Goal: Information Seeking & Learning: Learn about a topic

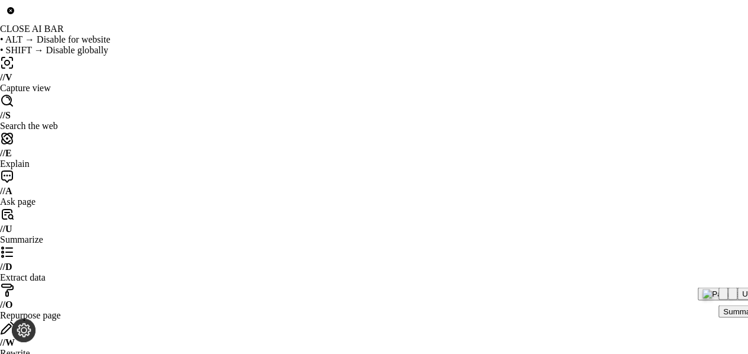
drag, startPoint x: 0, startPoint y: 0, endPoint x: 757, endPoint y: -4, distance: 756.5
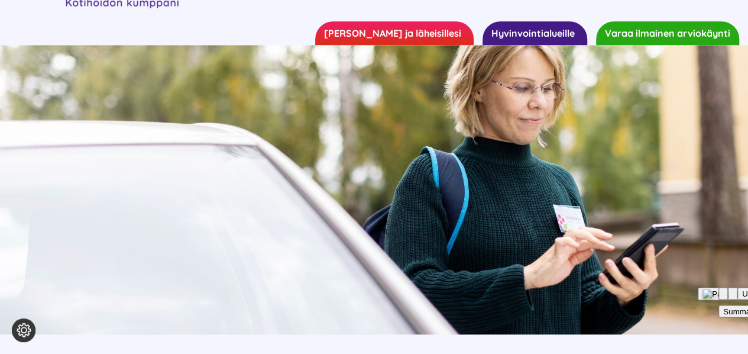
scroll to position [547, 0]
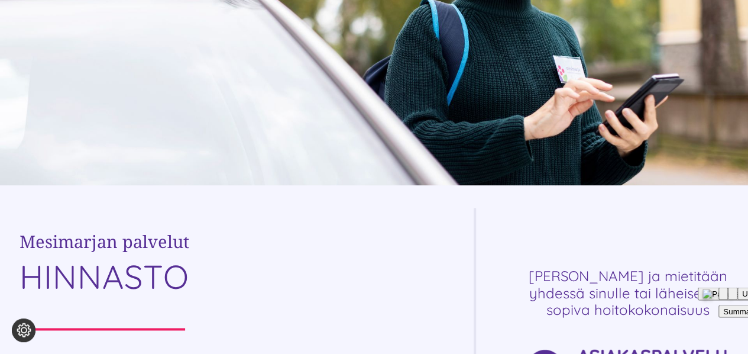
scroll to position [685, 0]
